Goal: Information Seeking & Learning: Learn about a topic

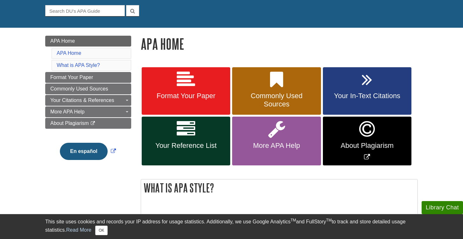
scroll to position [59, 0]
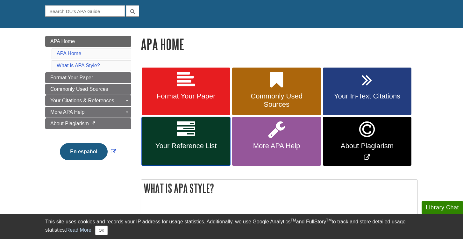
click at [212, 134] on link "Your Reference List" at bounding box center [186, 141] width 88 height 49
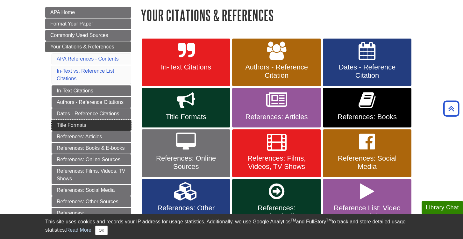
scroll to position [97, 0]
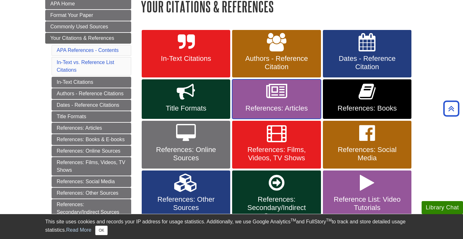
click at [265, 103] on link "References: Articles" at bounding box center [276, 98] width 88 height 39
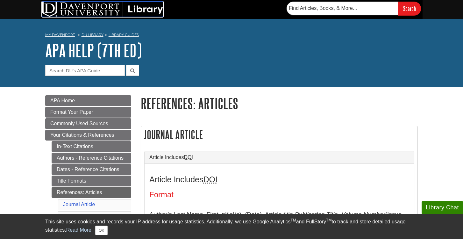
click at [82, 9] on img at bounding box center [102, 9] width 121 height 15
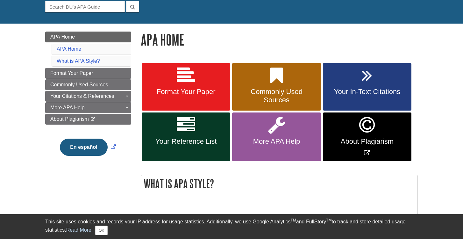
scroll to position [64, 0]
